Goal: Register for event/course

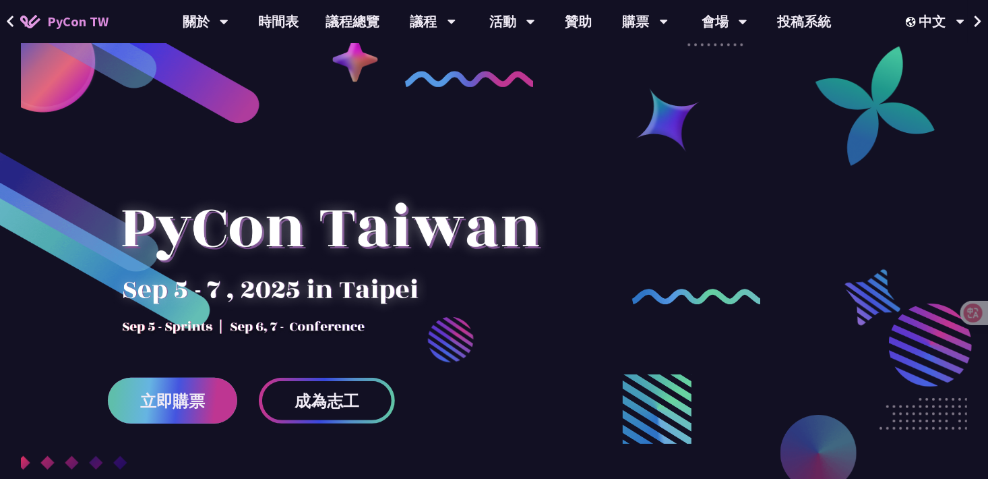
click at [176, 415] on link "立即購票" at bounding box center [172, 400] width 129 height 46
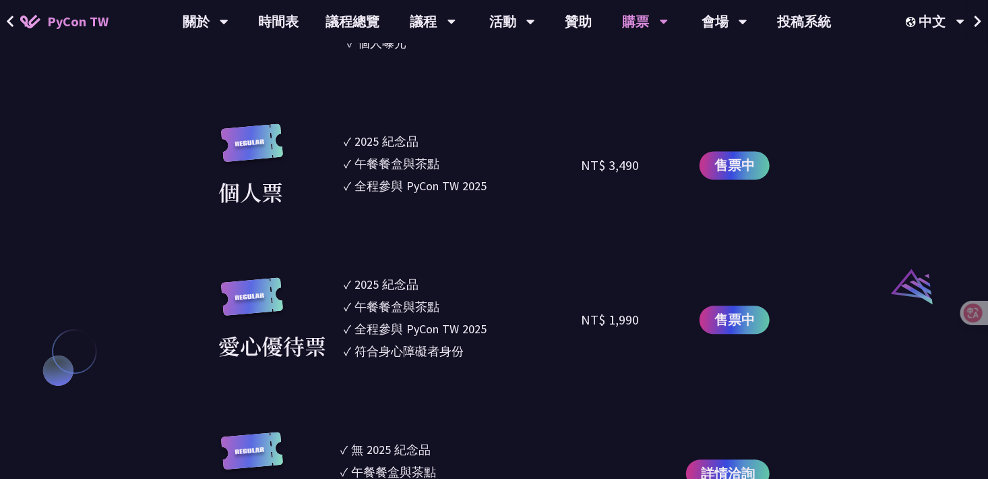
scroll to position [1281, 0]
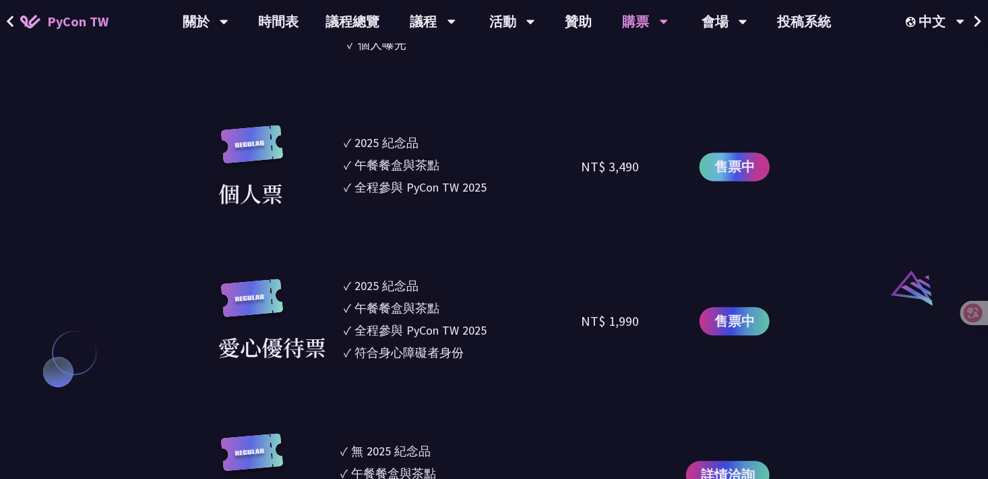
click at [733, 171] on span "售票中" at bounding box center [735, 166] width 40 height 20
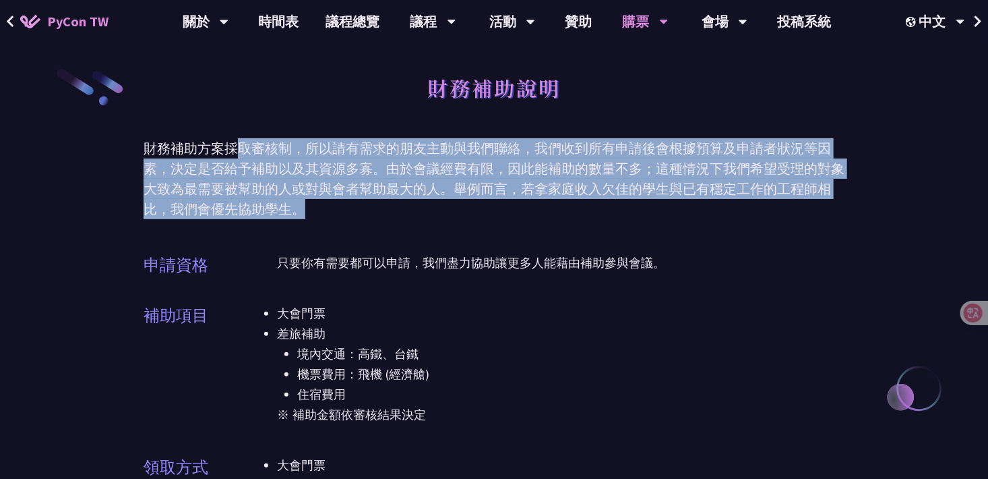
drag, startPoint x: 244, startPoint y: 145, endPoint x: 340, endPoint y: 207, distance: 114.6
click at [340, 207] on div "財務補助方案採取審核制，所以請有需求的朋友主動與我們聯絡，我們收到所有申請後會根據預算及申請者狀況等因素，決定是否給予補助以及其資源多寡。由於會議經費有限，因…" at bounding box center [494, 178] width 701 height 81
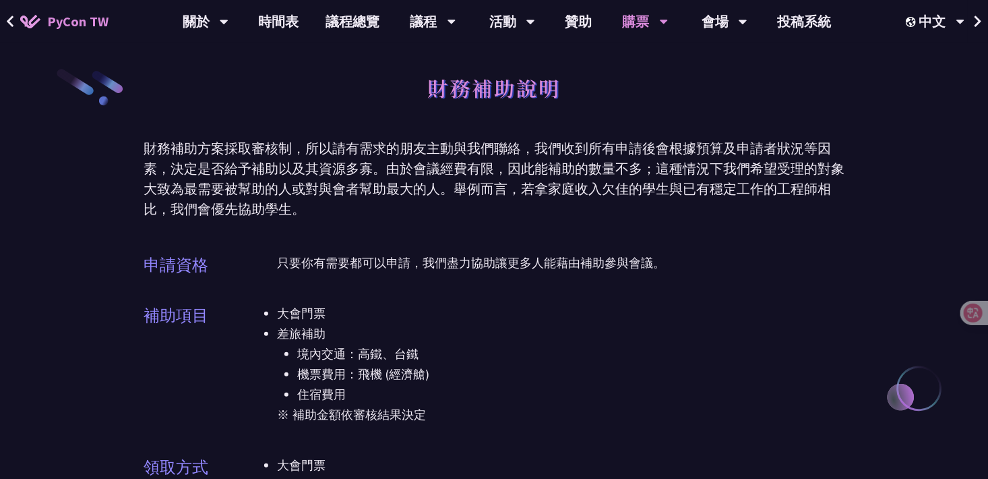
drag, startPoint x: 340, startPoint y: 207, endPoint x: 323, endPoint y: 225, distance: 25.3
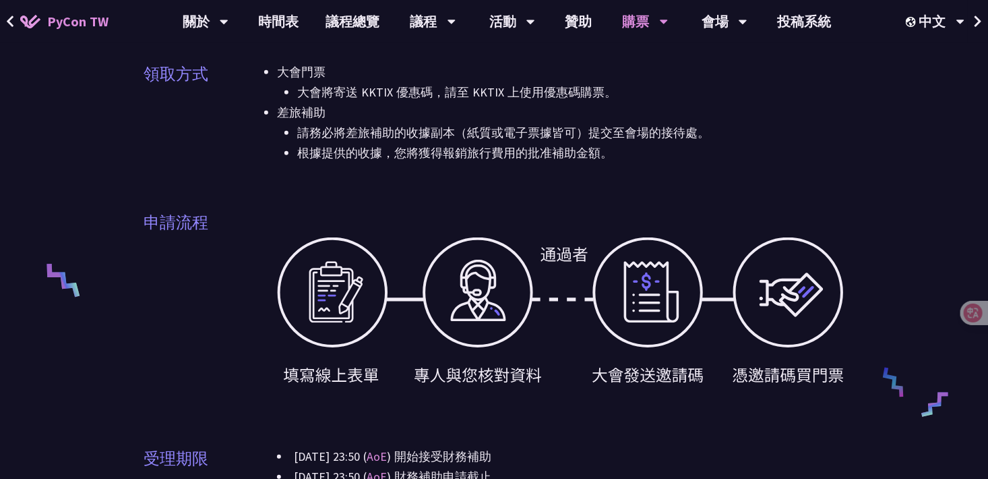
scroll to position [404, 0]
